Goal: Task Accomplishment & Management: Use online tool/utility

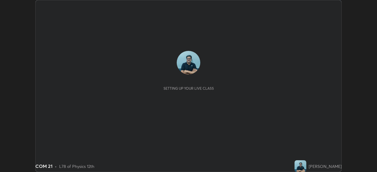
scroll to position [172, 377]
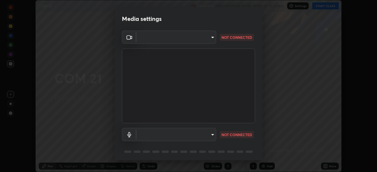
type input "85d16ec95aa84cac57c58139e5cfc4bfb0706547449b22b2f8fda69051d4463f"
type input "default"
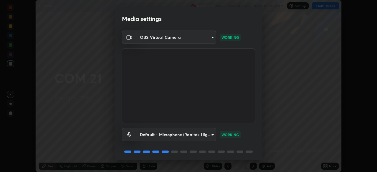
scroll to position [21, 0]
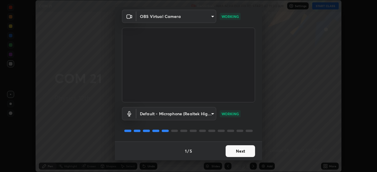
click at [245, 152] on button "Next" at bounding box center [240, 152] width 29 height 12
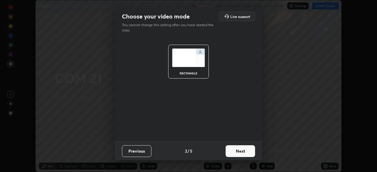
scroll to position [0, 0]
click at [247, 152] on button "Next" at bounding box center [240, 152] width 29 height 12
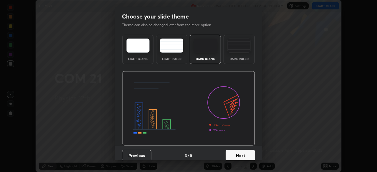
click at [246, 153] on button "Next" at bounding box center [240, 156] width 29 height 12
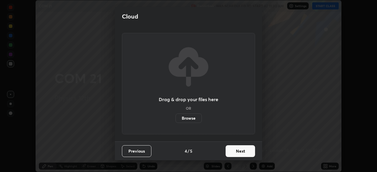
click at [247, 151] on button "Next" at bounding box center [240, 152] width 29 height 12
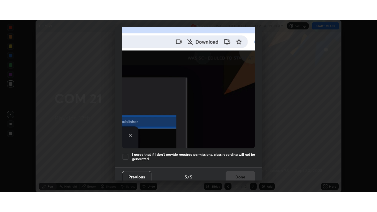
scroll to position [140, 0]
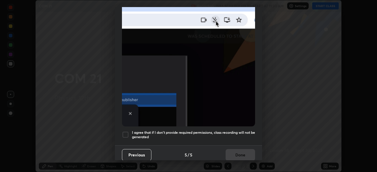
click at [126, 132] on div at bounding box center [125, 134] width 7 height 7
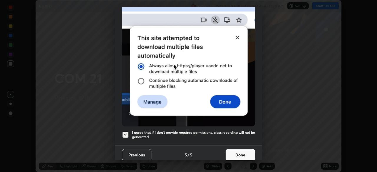
click at [242, 154] on button "Done" at bounding box center [240, 155] width 29 height 12
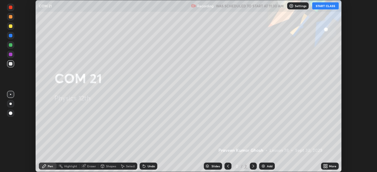
click at [325, 7] on button "START CLASS" at bounding box center [325, 5] width 27 height 7
click at [330, 167] on div "More" at bounding box center [332, 166] width 7 height 3
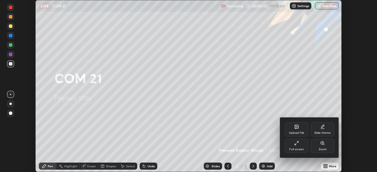
click at [299, 145] on icon at bounding box center [296, 143] width 5 height 5
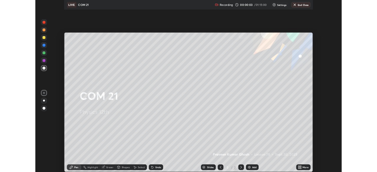
scroll to position [212, 377]
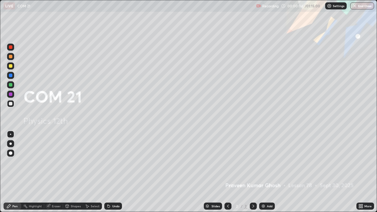
click at [267, 172] on div "Add" at bounding box center [267, 206] width 16 height 7
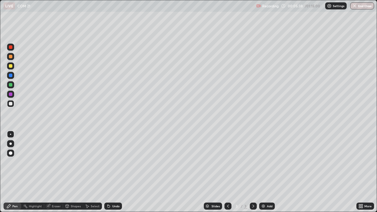
click at [271, 172] on div "Add" at bounding box center [270, 206] width 6 height 3
click at [12, 84] on div at bounding box center [11, 85] width 4 height 4
click at [12, 56] on div at bounding box center [11, 57] width 4 height 4
click at [269, 172] on div "Add" at bounding box center [270, 206] width 6 height 3
click at [11, 104] on div at bounding box center [11, 104] width 4 height 4
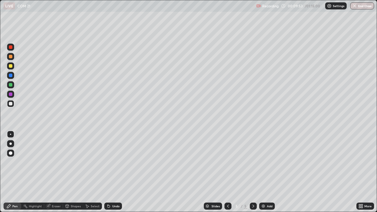
click at [11, 57] on div at bounding box center [11, 57] width 4 height 4
click at [10, 75] on div at bounding box center [11, 76] width 4 height 4
click at [12, 104] on div at bounding box center [11, 104] width 4 height 4
click at [56, 172] on div "Eraser" at bounding box center [56, 206] width 9 height 3
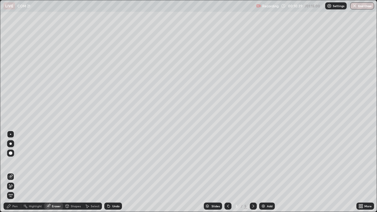
click at [15, 172] on div "Pen" at bounding box center [14, 206] width 5 height 3
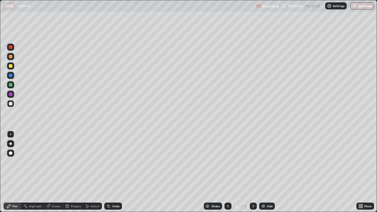
click at [115, 172] on div "Undo" at bounding box center [115, 206] width 7 height 3
click at [253, 172] on icon at bounding box center [253, 206] width 5 height 5
click at [228, 172] on icon at bounding box center [228, 206] width 5 height 5
click at [11, 65] on div at bounding box center [11, 66] width 4 height 4
click at [9, 85] on div at bounding box center [11, 85] width 4 height 4
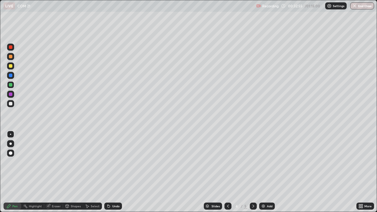
click at [269, 172] on div "Add" at bounding box center [270, 206] width 6 height 3
click at [12, 104] on div at bounding box center [11, 104] width 4 height 4
click at [117, 172] on div "Undo" at bounding box center [115, 206] width 7 height 3
click at [115, 172] on div "Undo" at bounding box center [115, 206] width 7 height 3
click at [116, 172] on div "Undo" at bounding box center [115, 206] width 7 height 3
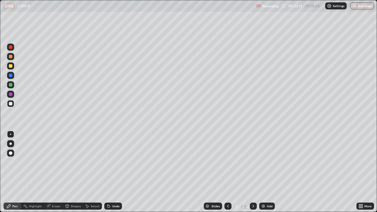
click at [13, 85] on div at bounding box center [10, 84] width 7 height 7
click at [11, 104] on div at bounding box center [11, 104] width 4 height 4
click at [230, 172] on div at bounding box center [228, 206] width 7 height 7
click at [227, 172] on icon at bounding box center [228, 206] width 5 height 5
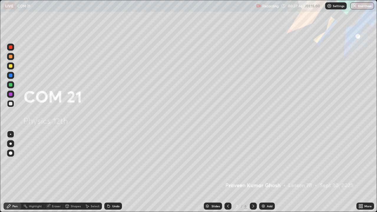
click at [253, 172] on icon at bounding box center [253, 206] width 5 height 5
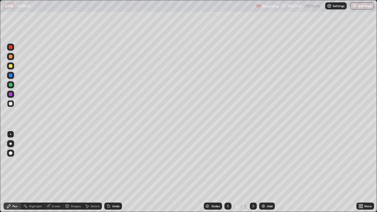
click at [253, 172] on icon at bounding box center [253, 206] width 5 height 5
click at [254, 172] on icon at bounding box center [253, 206] width 5 height 5
click at [271, 172] on div "Add" at bounding box center [270, 206] width 6 height 3
click at [10, 85] on div at bounding box center [11, 85] width 4 height 4
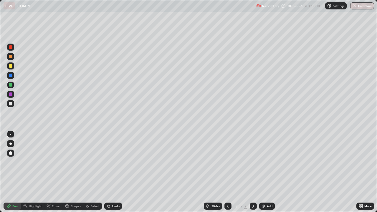
click at [10, 104] on div at bounding box center [11, 104] width 4 height 4
click at [11, 84] on div at bounding box center [11, 85] width 4 height 4
click at [270, 172] on div "Add" at bounding box center [270, 206] width 6 height 3
click at [95, 172] on div "Select" at bounding box center [95, 206] width 9 height 3
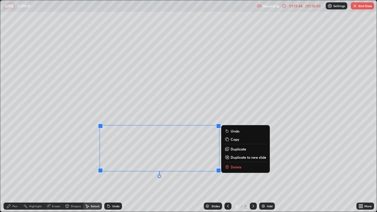
click at [236, 167] on p "Delete" at bounding box center [236, 167] width 11 height 5
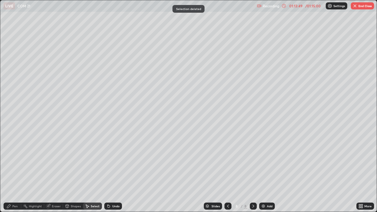
click at [16, 172] on div "Pen" at bounding box center [14, 206] width 5 height 3
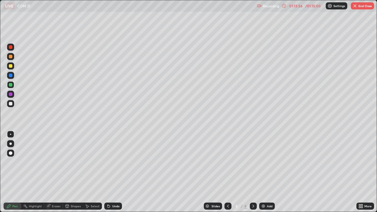
click at [57, 172] on div "Eraser" at bounding box center [56, 206] width 9 height 3
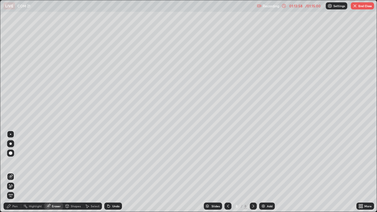
click at [17, 172] on div "Pen" at bounding box center [14, 206] width 5 height 3
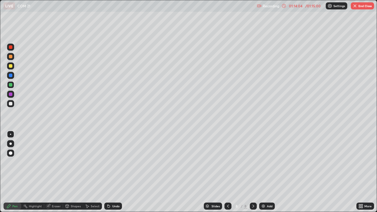
click at [114, 172] on div "Undo" at bounding box center [115, 206] width 7 height 3
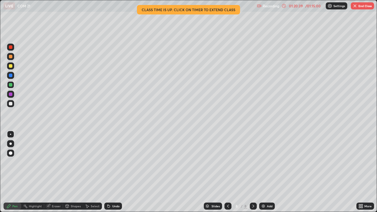
click at [266, 172] on div "Add" at bounding box center [267, 206] width 16 height 7
click at [227, 172] on icon at bounding box center [228, 206] width 5 height 5
click at [251, 172] on icon at bounding box center [253, 206] width 5 height 5
click at [265, 172] on img at bounding box center [263, 206] width 5 height 5
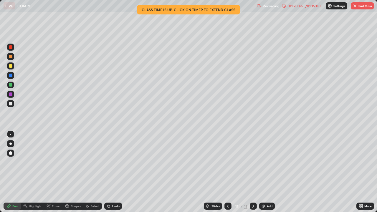
click at [227, 172] on icon at bounding box center [228, 206] width 5 height 5
click at [228, 172] on icon at bounding box center [228, 206] width 5 height 5
click at [227, 172] on icon at bounding box center [228, 206] width 5 height 5
click at [358, 6] on button "End Class" at bounding box center [362, 5] width 23 height 7
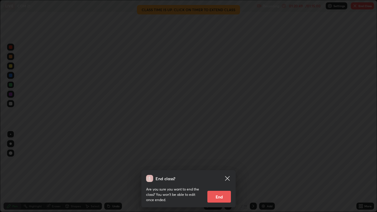
click at [218, 172] on button "End" at bounding box center [219, 197] width 24 height 12
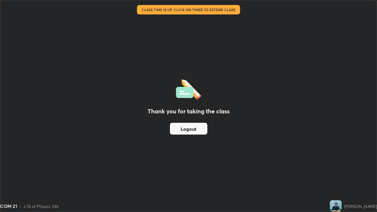
click at [189, 128] on button "Logout" at bounding box center [188, 129] width 37 height 12
click at [189, 129] on button "Logout" at bounding box center [188, 129] width 37 height 12
click at [188, 128] on button "Logout" at bounding box center [188, 129] width 37 height 12
click at [188, 130] on button "Logout" at bounding box center [188, 129] width 37 height 12
click at [187, 130] on button "Logout" at bounding box center [188, 129] width 37 height 12
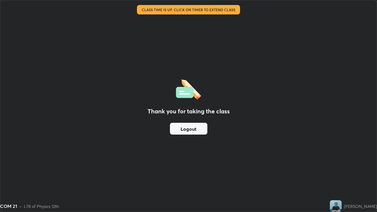
click at [187, 130] on button "Logout" at bounding box center [188, 129] width 37 height 12
click at [188, 129] on button "Logout" at bounding box center [188, 129] width 37 height 12
click at [187, 129] on button "Logout" at bounding box center [188, 129] width 37 height 12
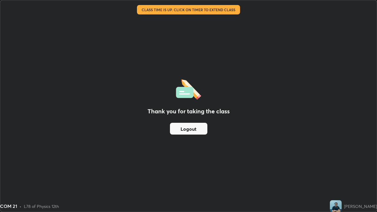
click at [187, 129] on button "Logout" at bounding box center [188, 129] width 37 height 12
click at [187, 130] on button "Logout" at bounding box center [188, 129] width 37 height 12
click at [188, 131] on button "Logout" at bounding box center [188, 129] width 37 height 12
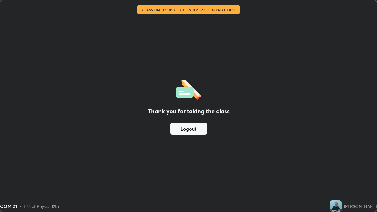
click at [185, 129] on button "Logout" at bounding box center [188, 129] width 37 height 12
click at [187, 129] on button "Logout" at bounding box center [188, 129] width 37 height 12
click at [187, 130] on button "Logout" at bounding box center [188, 129] width 37 height 12
click at [187, 129] on button "Logout" at bounding box center [188, 129] width 37 height 12
click at [188, 129] on button "Logout" at bounding box center [188, 129] width 37 height 12
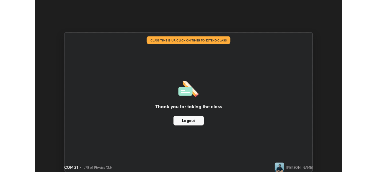
scroll to position [29295, 29090]
